Goal: Communication & Community: Share content

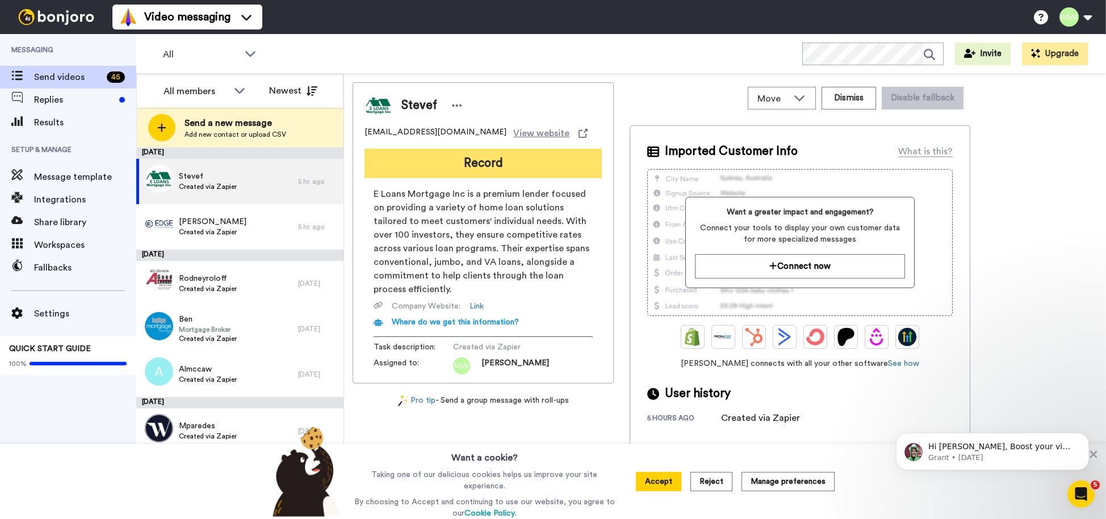
click at [539, 167] on button "Record" at bounding box center [482, 164] width 237 height 30
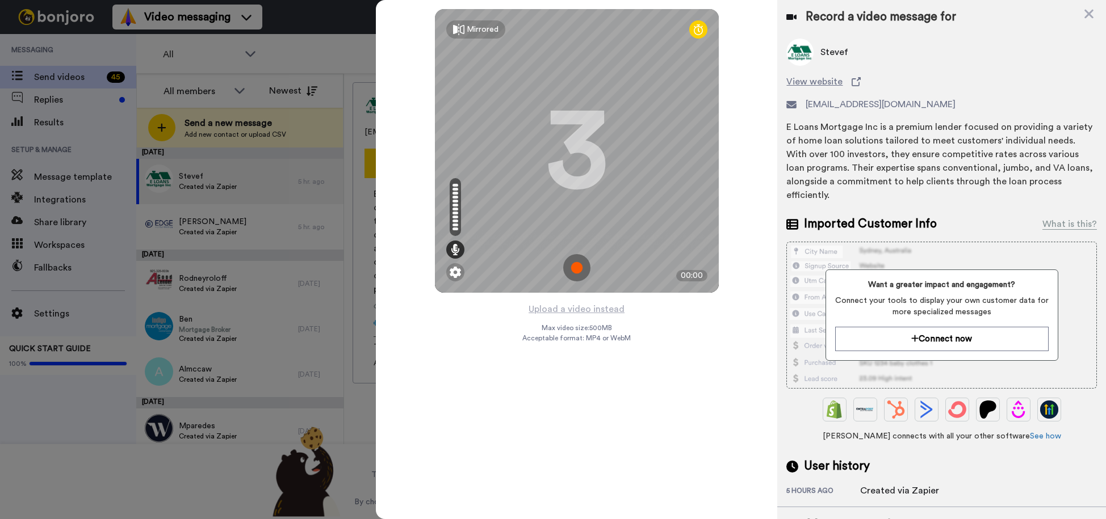
click at [579, 267] on img at bounding box center [576, 267] width 27 height 27
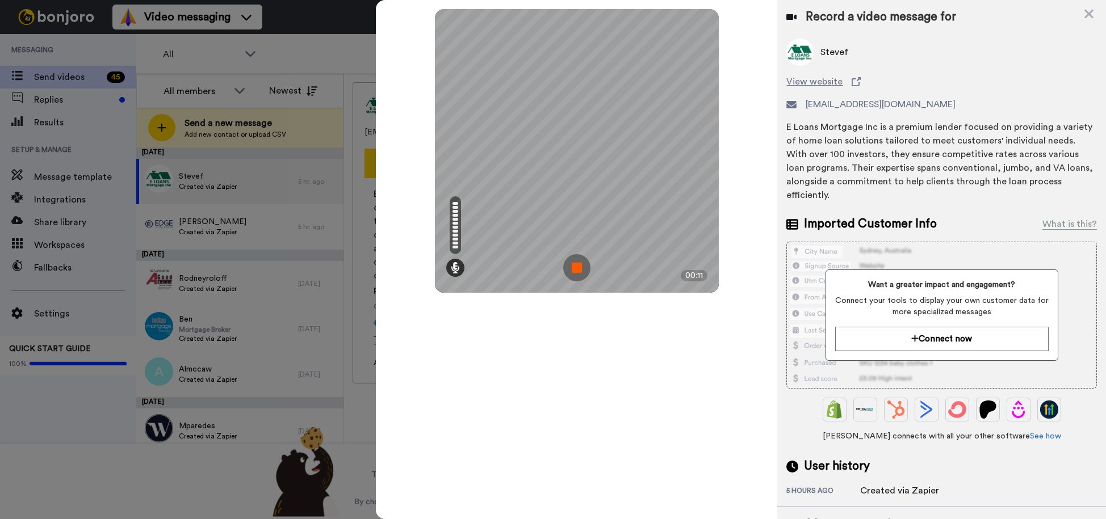
click at [579, 267] on img at bounding box center [576, 267] width 27 height 27
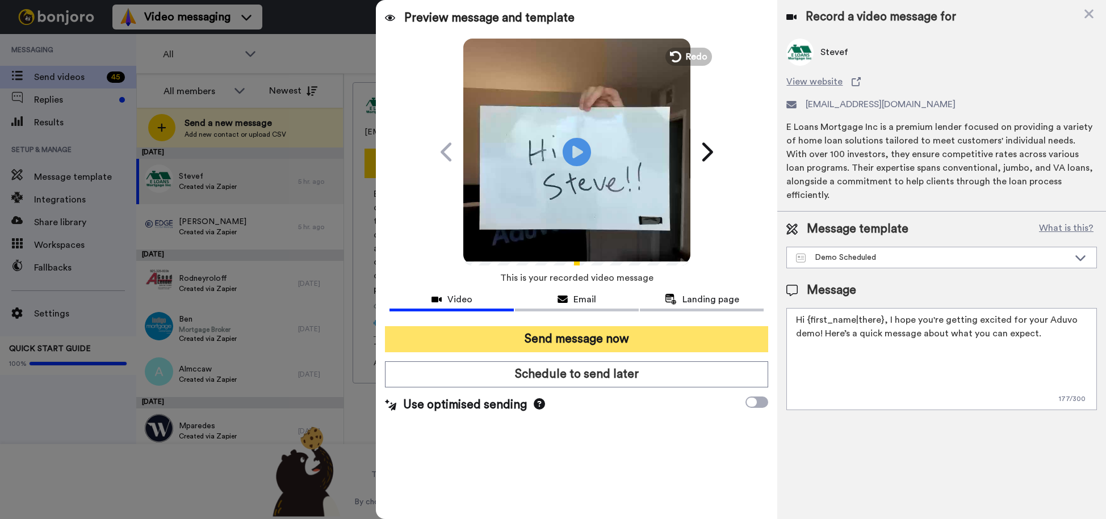
click at [594, 338] on button "Send message now" at bounding box center [576, 339] width 383 height 26
